Goal: Task Accomplishment & Management: Manage account settings

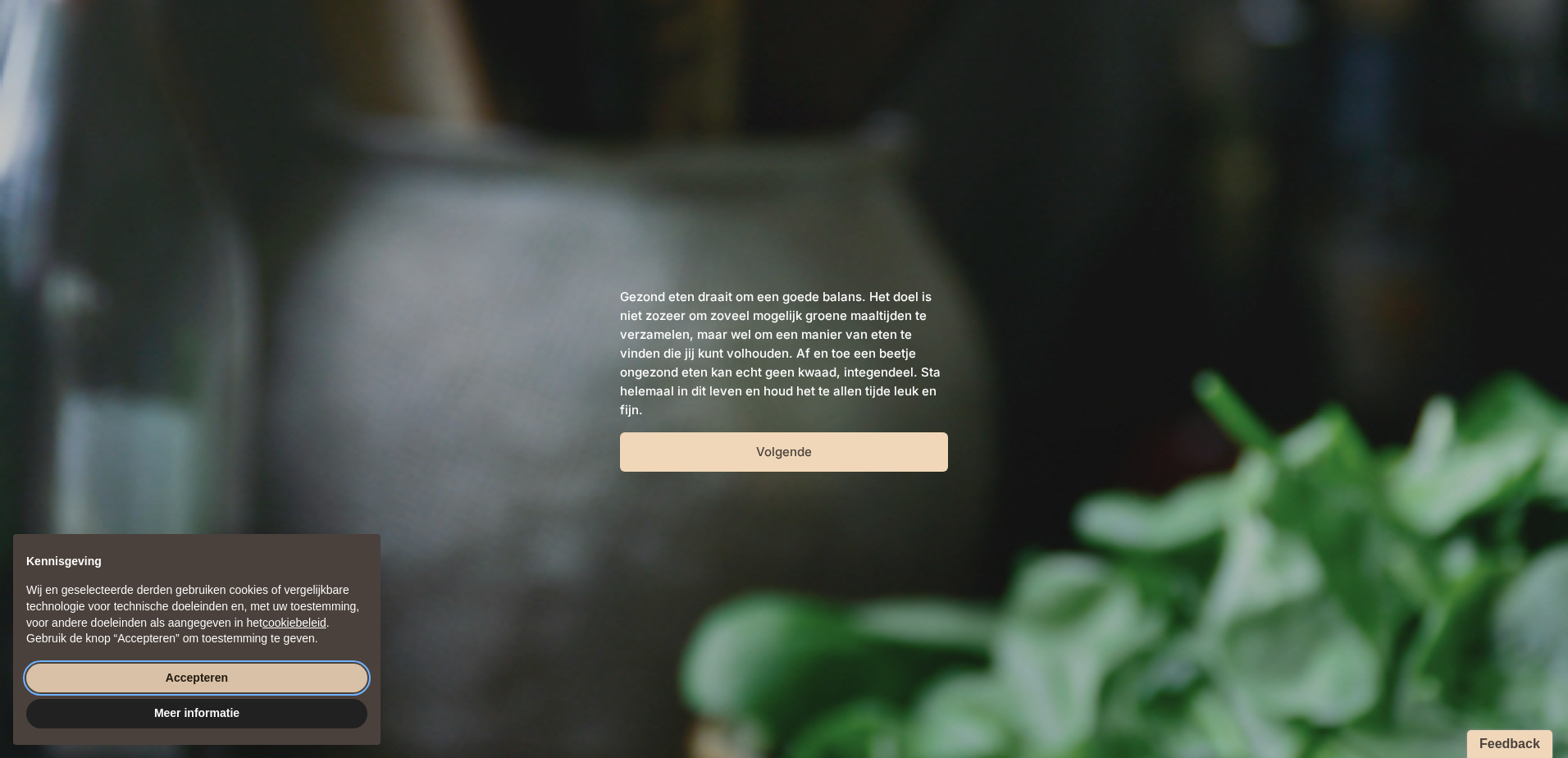
click at [246, 674] on button "Accepteren" at bounding box center [196, 678] width 341 height 30
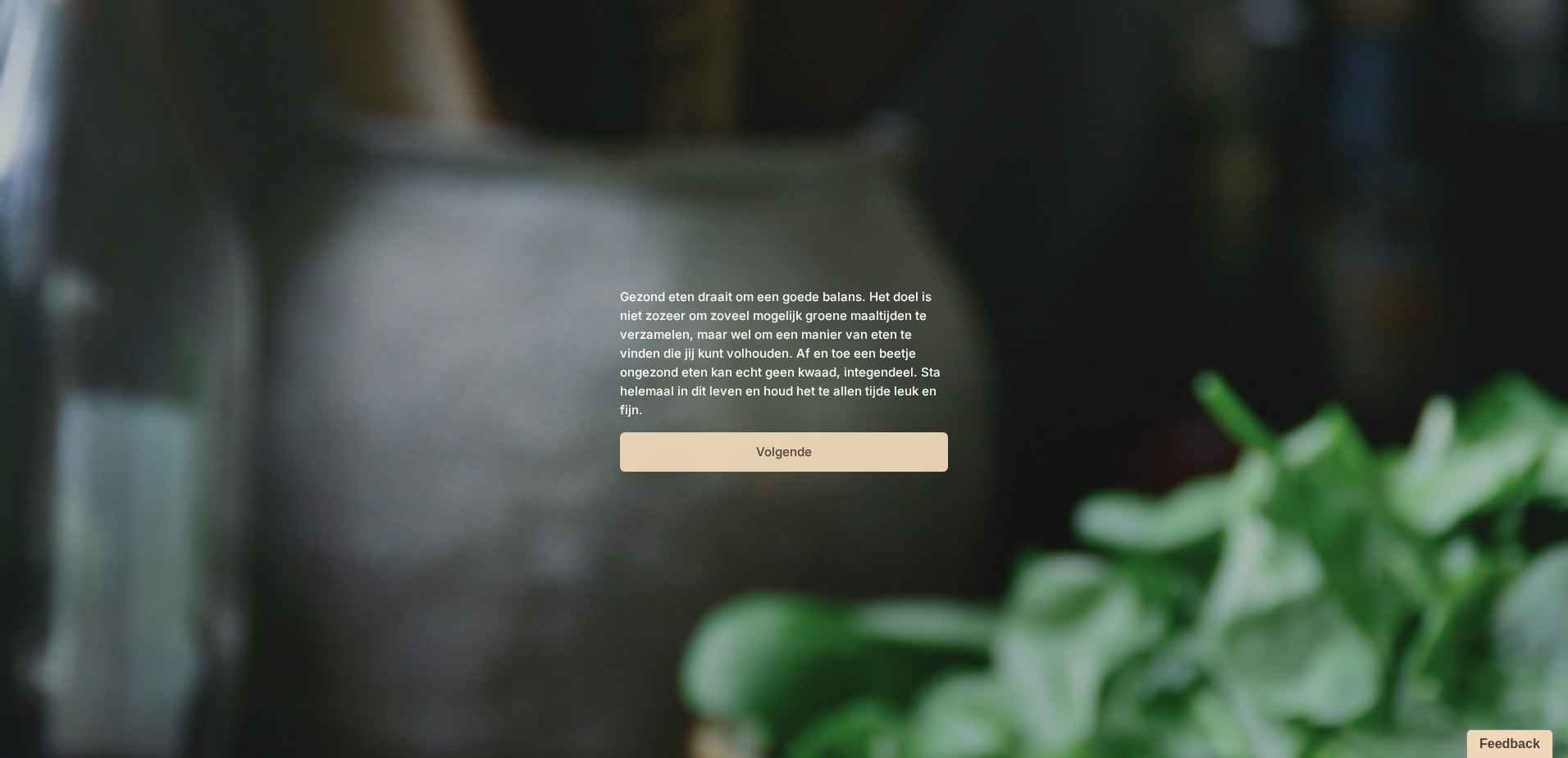
click at [714, 458] on button "Volgende" at bounding box center [784, 451] width 328 height 39
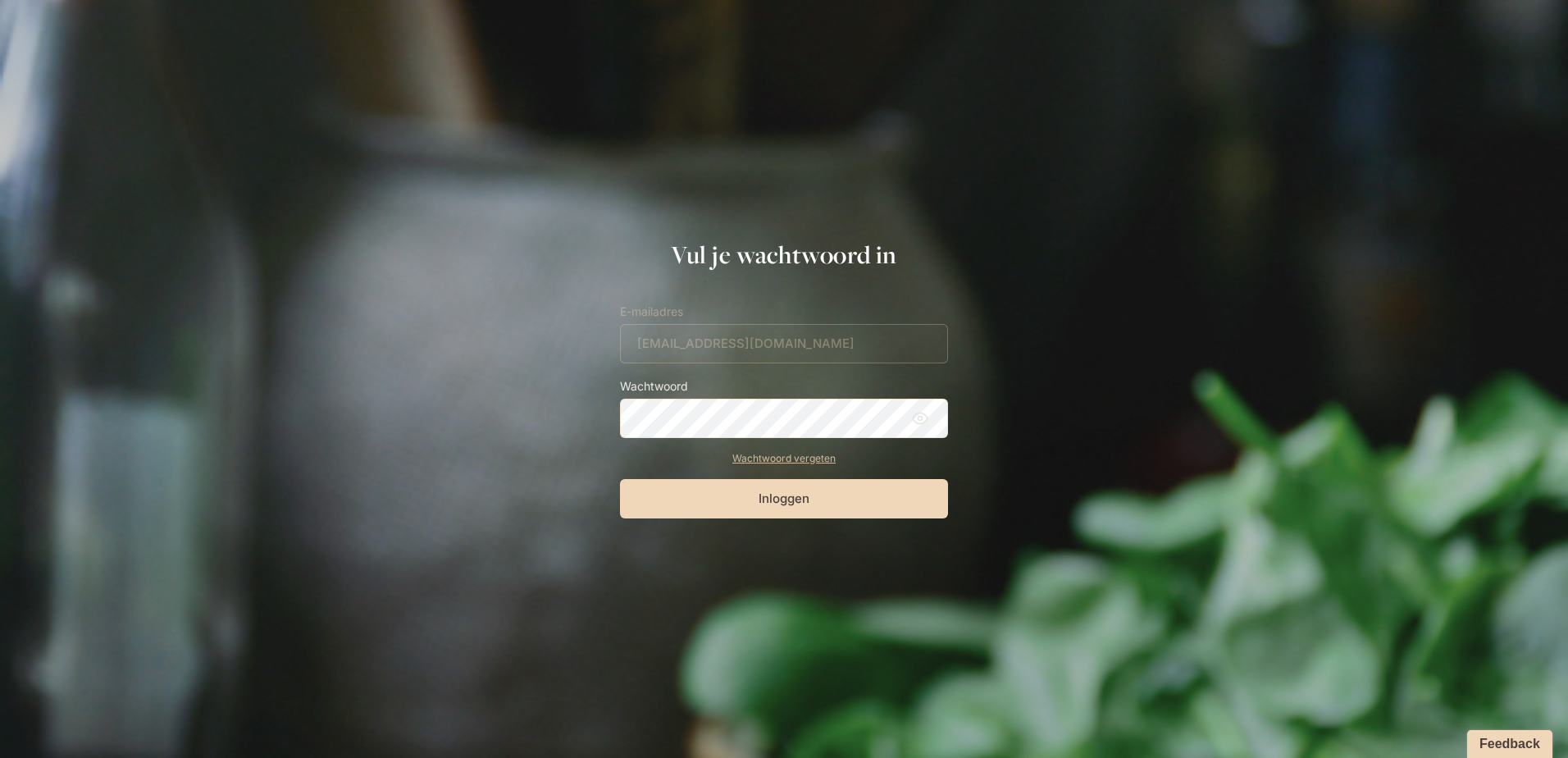
click at [916, 416] on icon at bounding box center [919, 418] width 16 height 16
click at [822, 499] on button "Inloggen" at bounding box center [784, 498] width 328 height 39
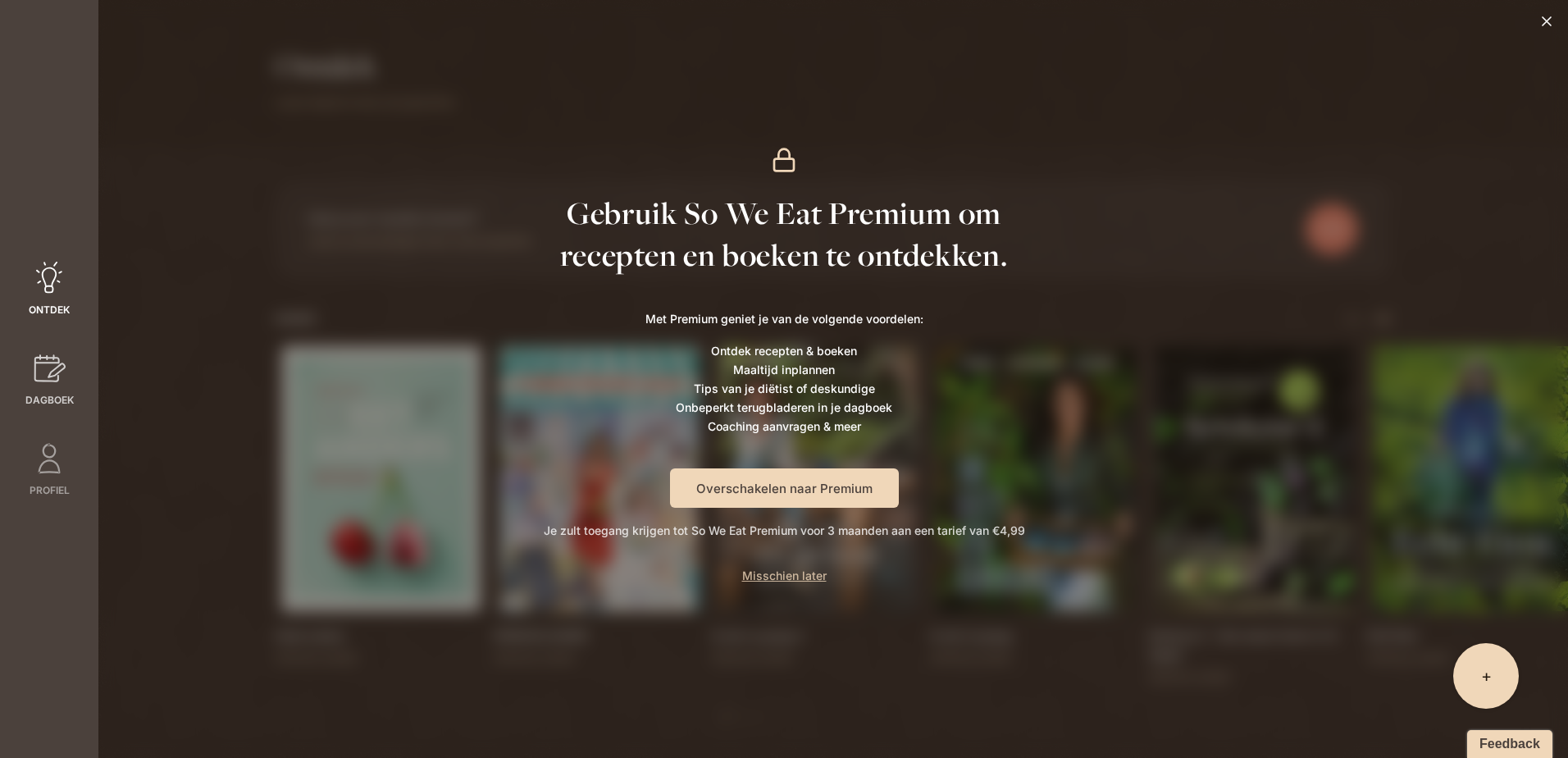
click at [49, 376] on icon at bounding box center [50, 368] width 32 height 27
